Goal: Find specific page/section: Find specific page/section

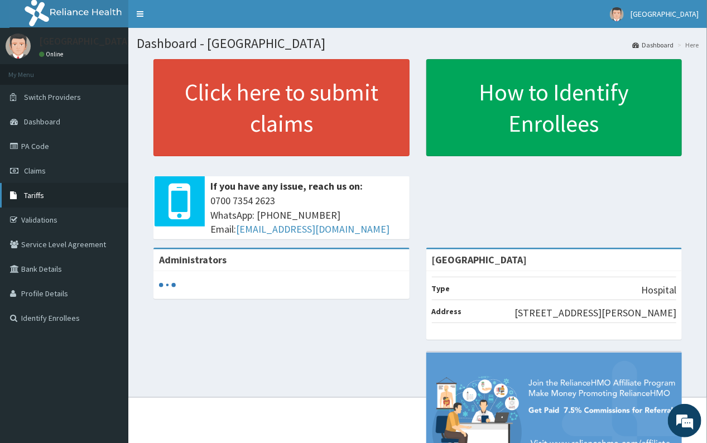
click at [32, 188] on link "Tariffs" at bounding box center [64, 195] width 128 height 25
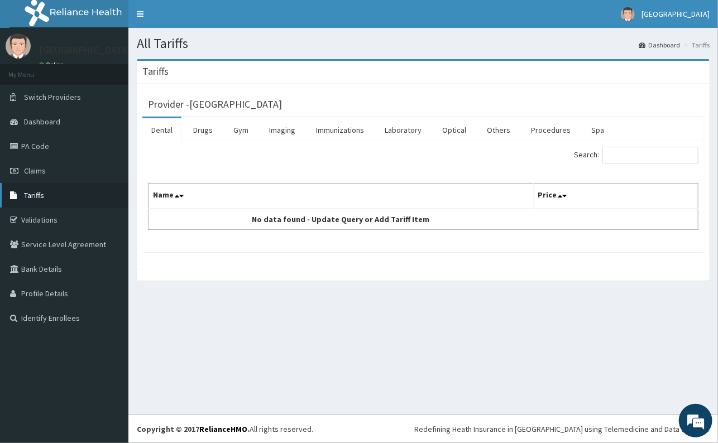
click at [33, 191] on link "Tariffs" at bounding box center [64, 195] width 128 height 25
click at [541, 128] on link "Procedures" at bounding box center [550, 129] width 57 height 23
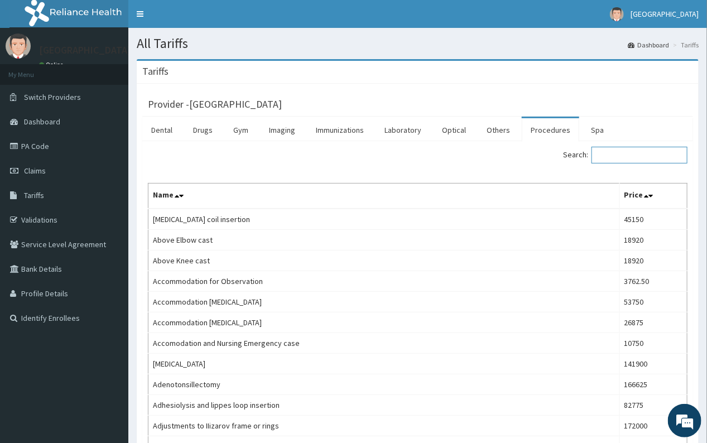
click at [632, 160] on input "Search:" at bounding box center [640, 155] width 96 height 17
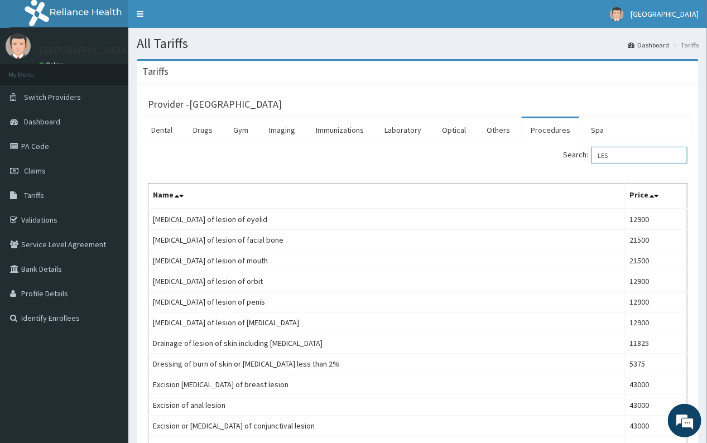
drag, startPoint x: 627, startPoint y: 157, endPoint x: 639, endPoint y: 154, distance: 12.1
click at [639, 154] on input "LES" at bounding box center [640, 155] width 96 height 17
drag, startPoint x: 622, startPoint y: 156, endPoint x: 603, endPoint y: 154, distance: 18.6
click at [603, 154] on input "LES" at bounding box center [640, 155] width 96 height 17
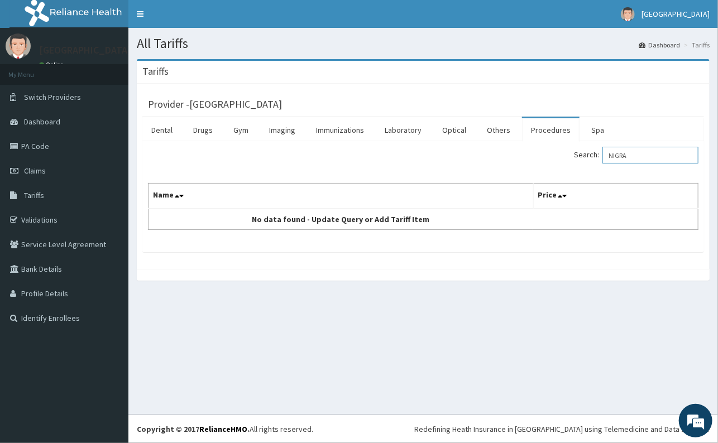
type input "NIGRA"
drag, startPoint x: 639, startPoint y: 157, endPoint x: 601, endPoint y: 154, distance: 38.7
click at [602, 154] on input "NIGRA" at bounding box center [650, 155] width 96 height 17
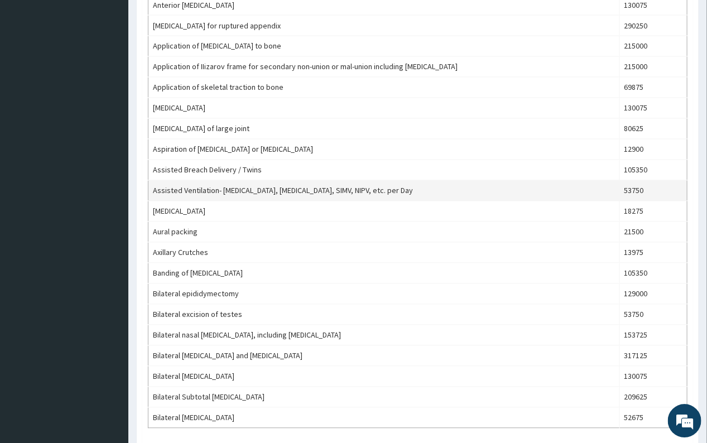
scroll to position [927, 0]
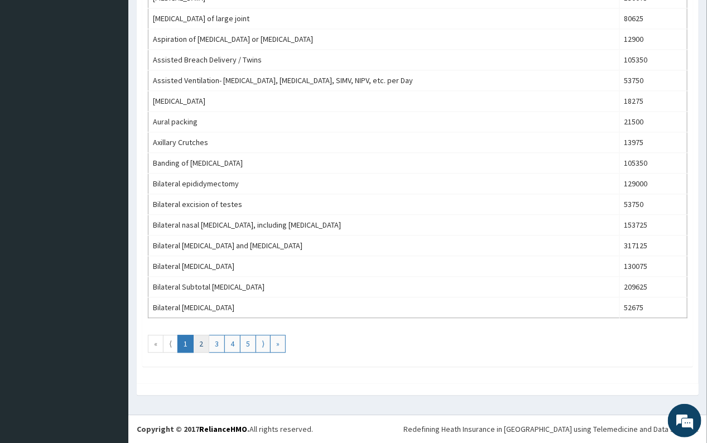
click at [203, 344] on link "2" at bounding box center [201, 344] width 16 height 18
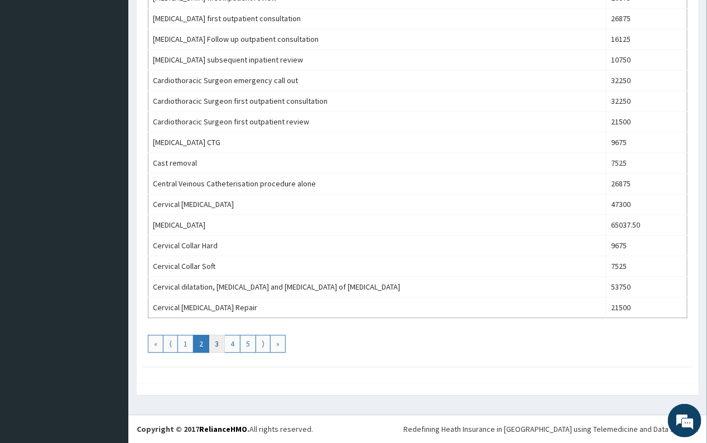
click at [219, 345] on link "3" at bounding box center [217, 344] width 16 height 18
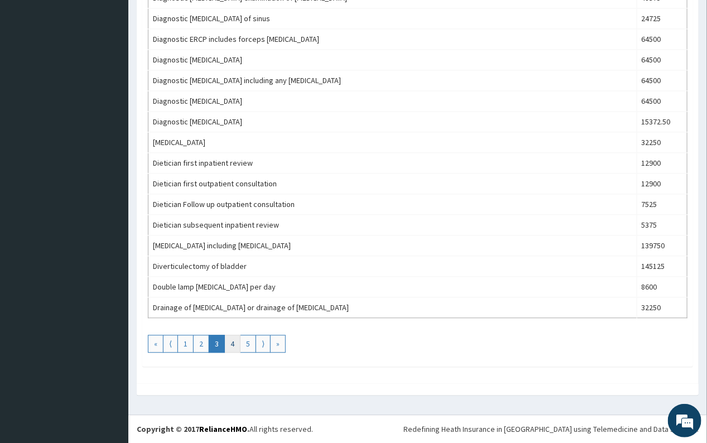
click at [232, 341] on link "4" at bounding box center [232, 344] width 16 height 18
